Goal: Task Accomplishment & Management: Manage account settings

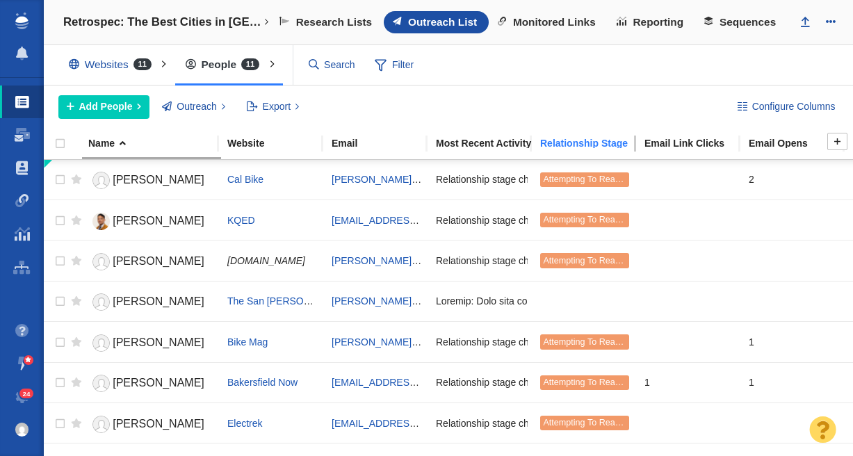
click at [583, 143] on div "Relationship Stage" at bounding box center [591, 143] width 103 height 10
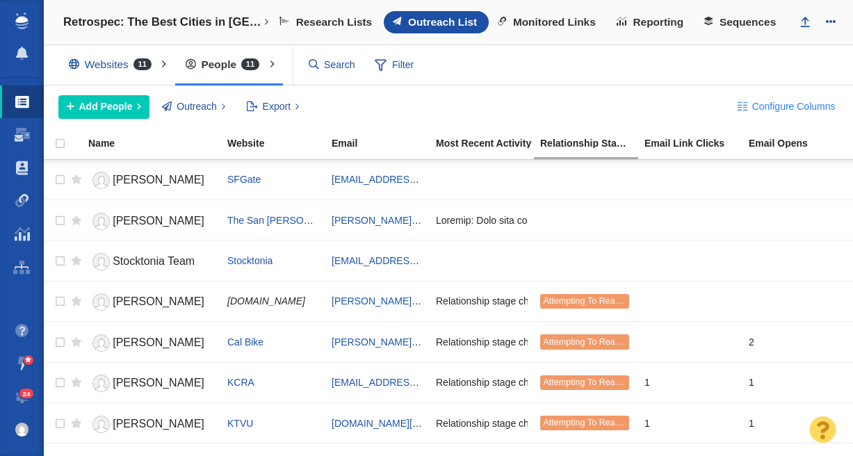
click at [749, 107] on button "Configure Columns" at bounding box center [786, 107] width 114 height 24
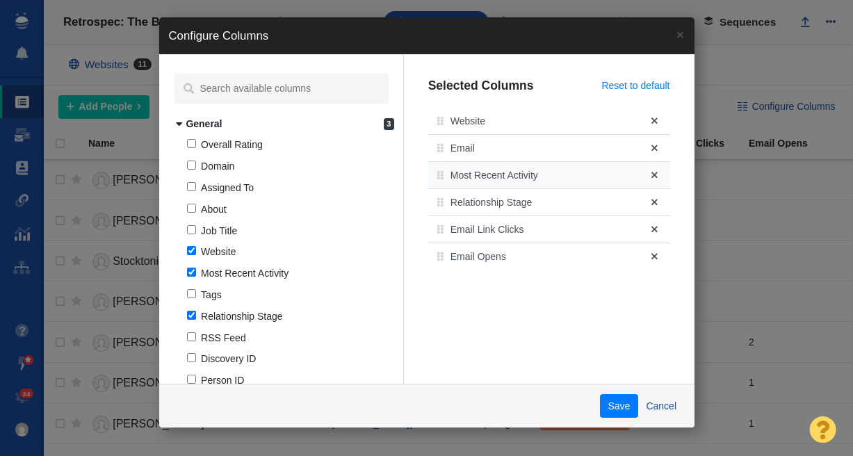
click at [651, 172] on span at bounding box center [654, 175] width 6 height 10
checkbox input "false"
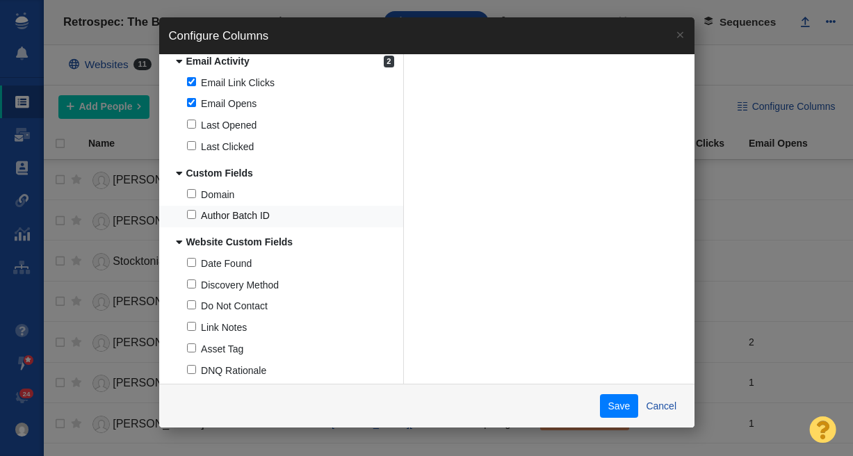
scroll to position [1255, 0]
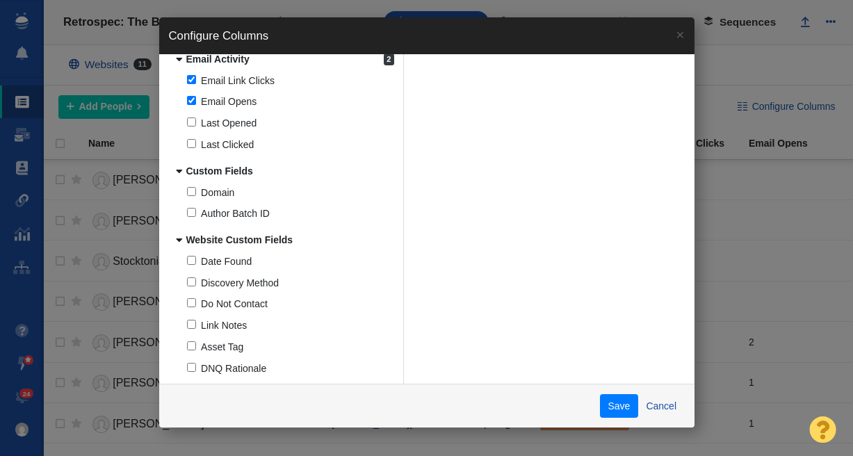
click at [623, 393] on div "Save Cancel" at bounding box center [426, 406] width 535 height 44
click at [621, 402] on button "Save" at bounding box center [619, 406] width 38 height 24
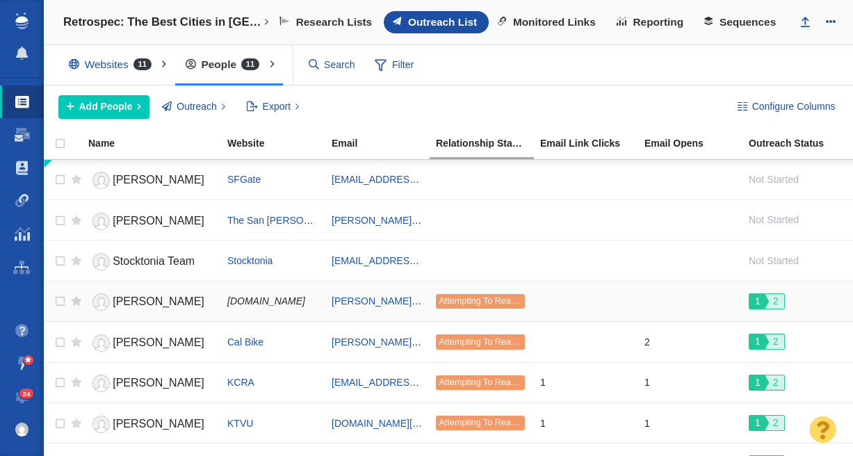
click at [477, 295] on span "Attempting To Reach (1 try)" at bounding box center [480, 301] width 89 height 15
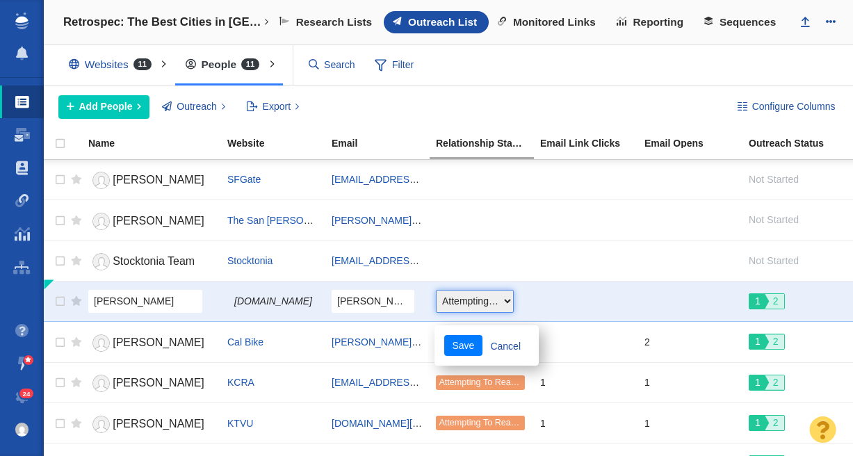
click at [477, 300] on select "Choose One Not Started Scheduled Attempting To Reach Paused Bounce Send Failure…" at bounding box center [475, 301] width 78 height 22
click at [521, 103] on div "Add People Add a Person Add From List of URLs Import from CSV Outreach No Conta…" at bounding box center [386, 107] width 656 height 24
click at [509, 343] on link "Cancel" at bounding box center [505, 345] width 47 height 21
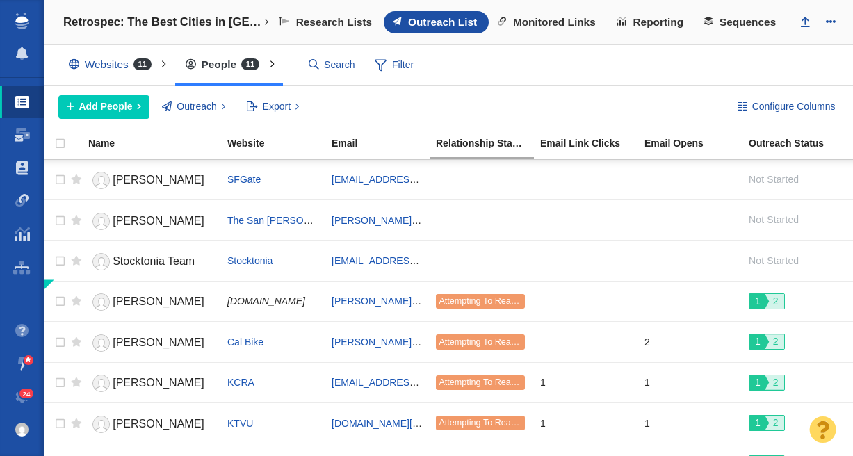
click at [527, 70] on div "Websites 11 All Websites Assigned To Me Recently Viewed Starred People 11 All P…" at bounding box center [448, 65] width 809 height 40
